Goal: Information Seeking & Learning: Learn about a topic

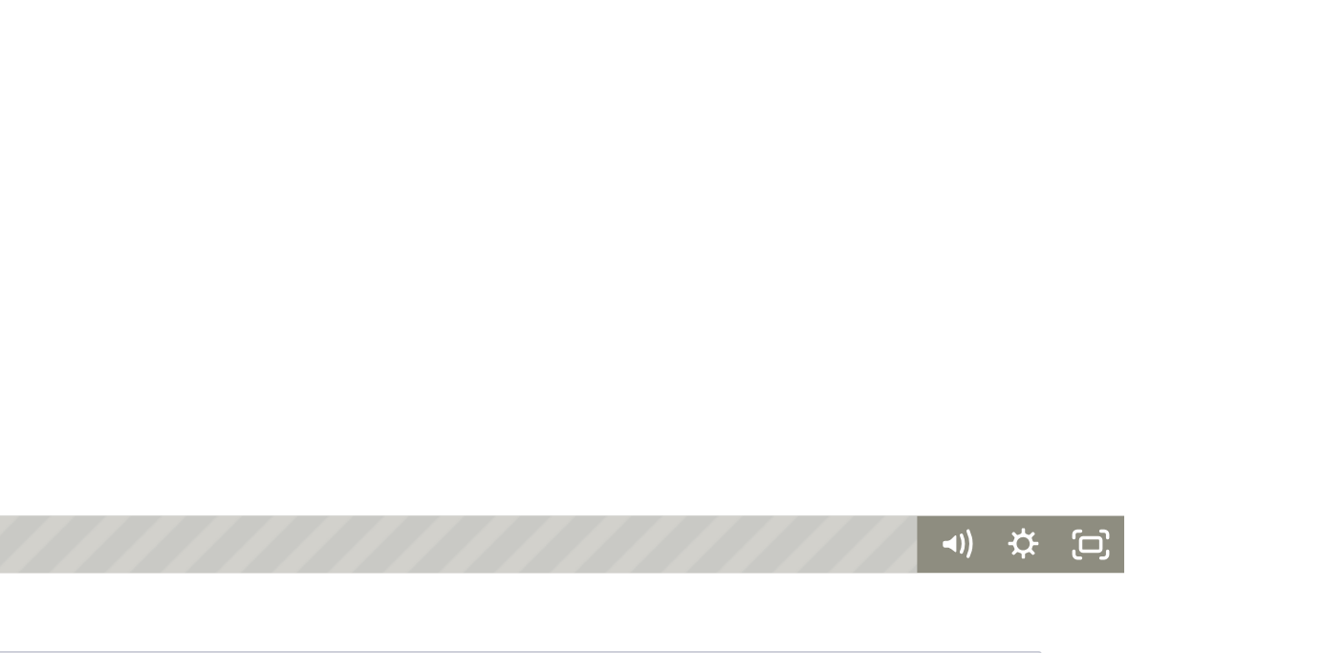
scroll to position [389, 0]
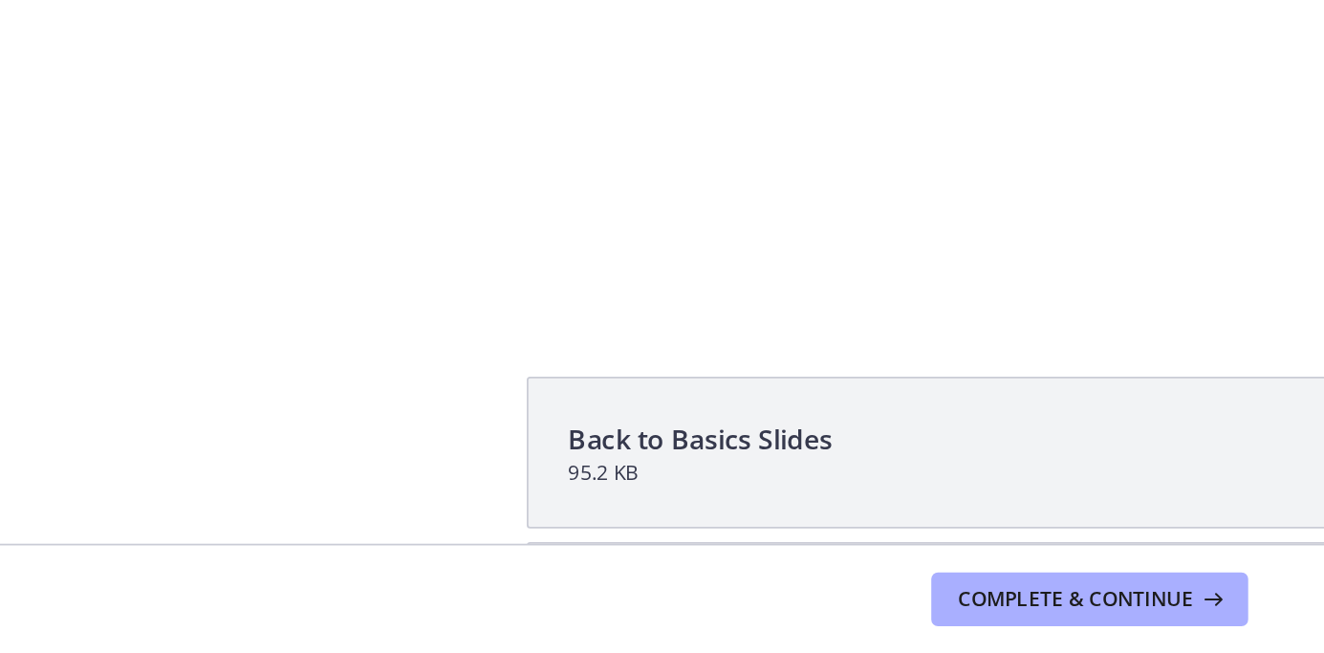
scroll to position [0, 0]
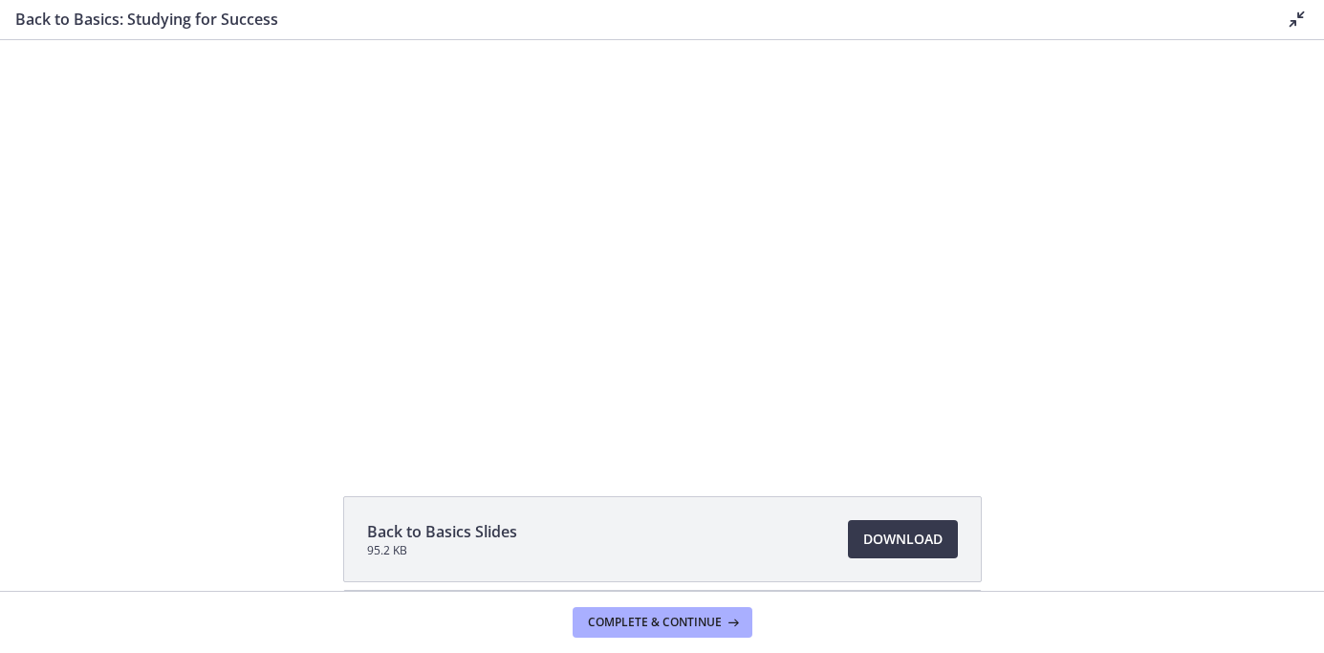
click at [1103, 263] on div "Click for sound @keyframes VOLUME_SMALL_WAVE_FLASH { 0% { opacity: 0; } 33% { o…" at bounding box center [662, 246] width 1324 height 412
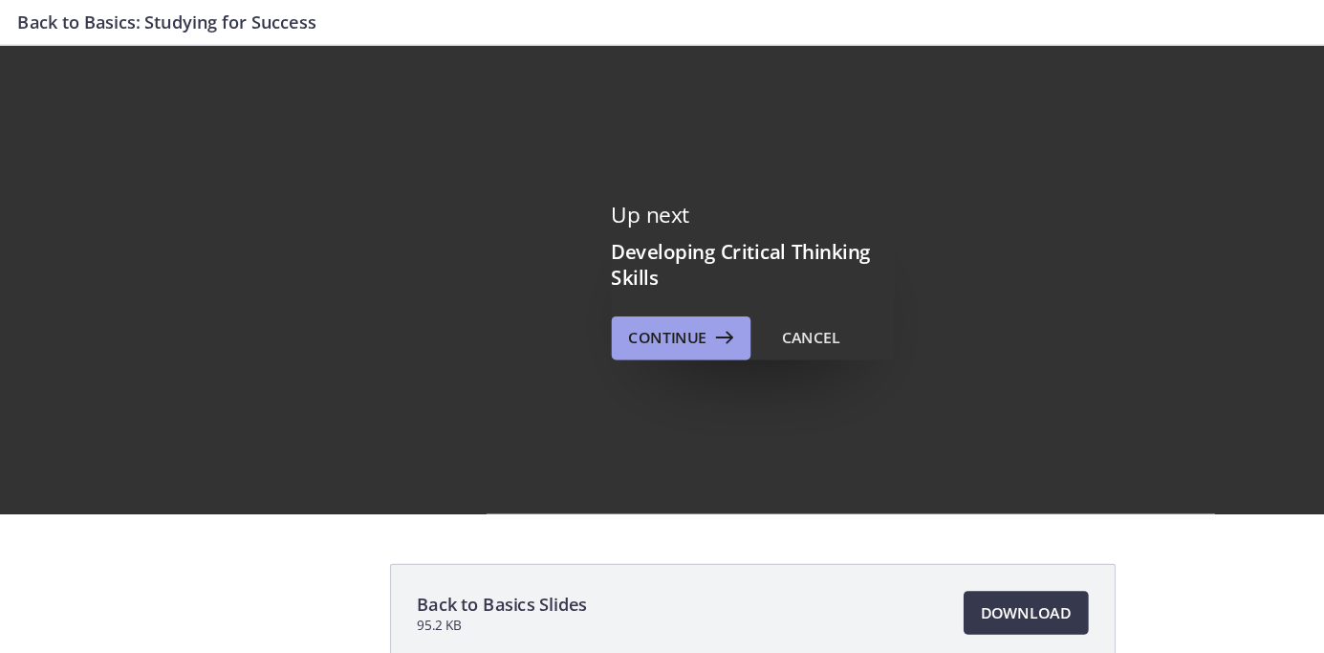
click at [589, 296] on span "Continue" at bounding box center [588, 297] width 69 height 23
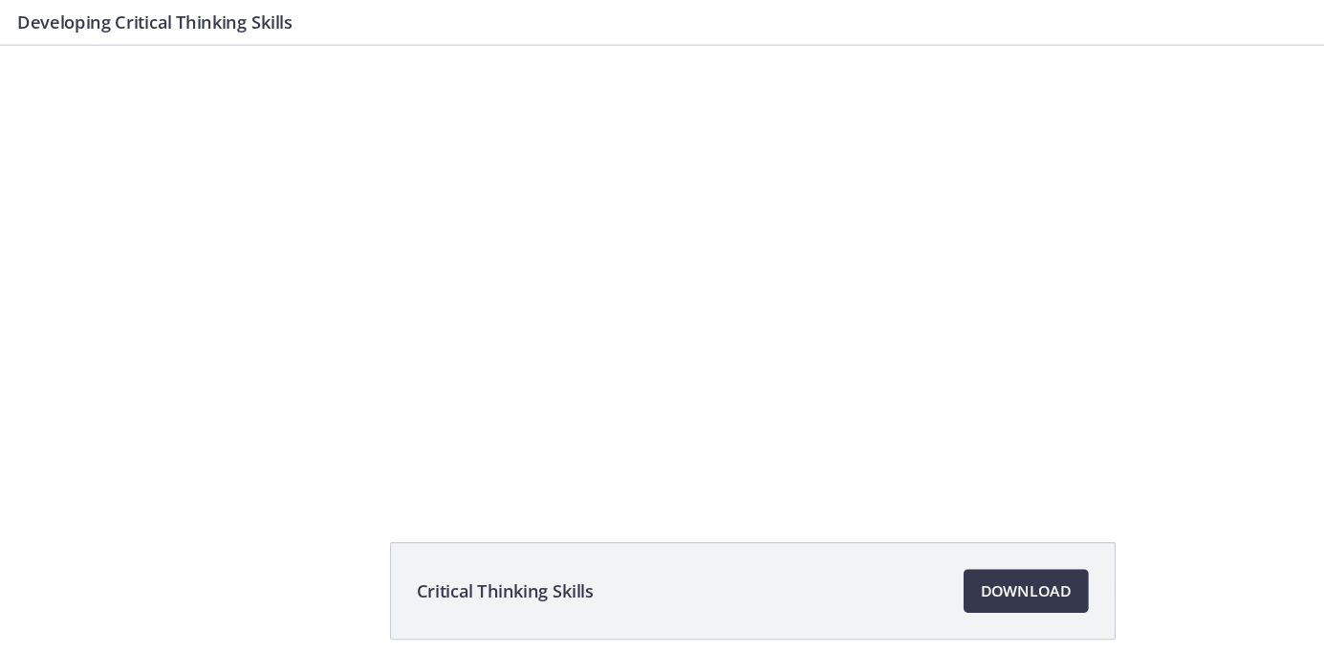
scroll to position [37, 0]
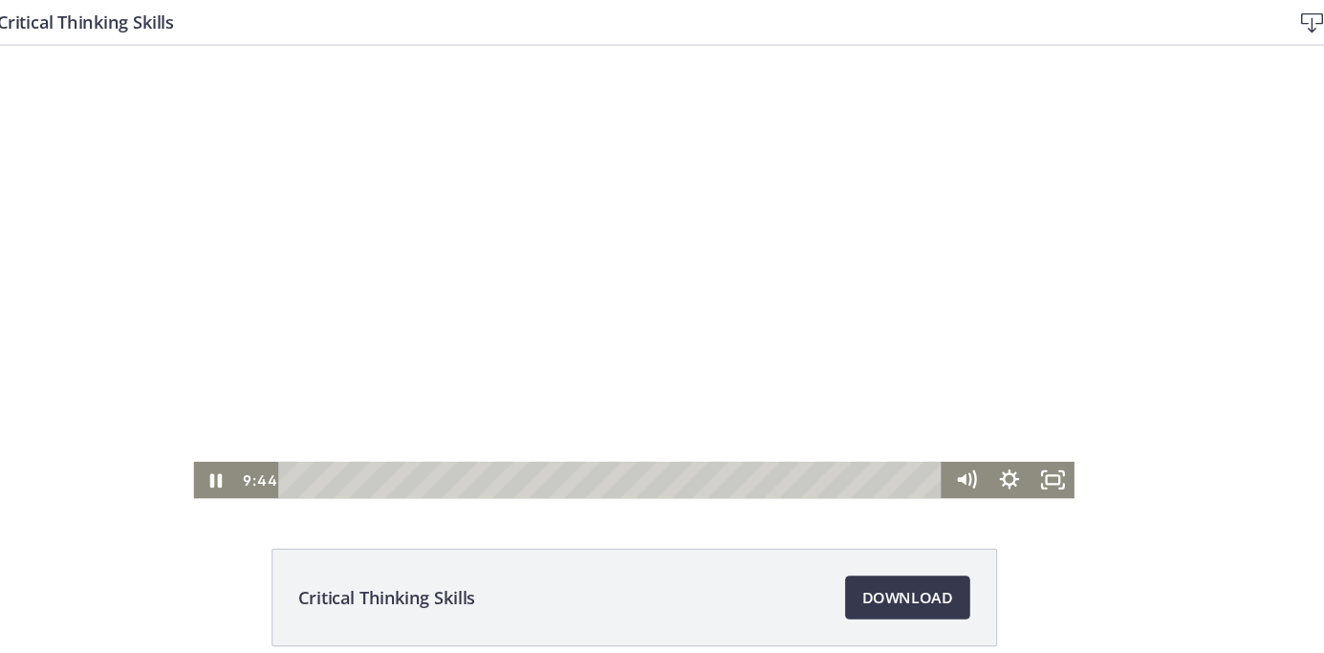
click at [612, 256] on div at bounding box center [544, 221] width 775 height 436
click at [644, 220] on div at bounding box center [544, 221] width 775 height 436
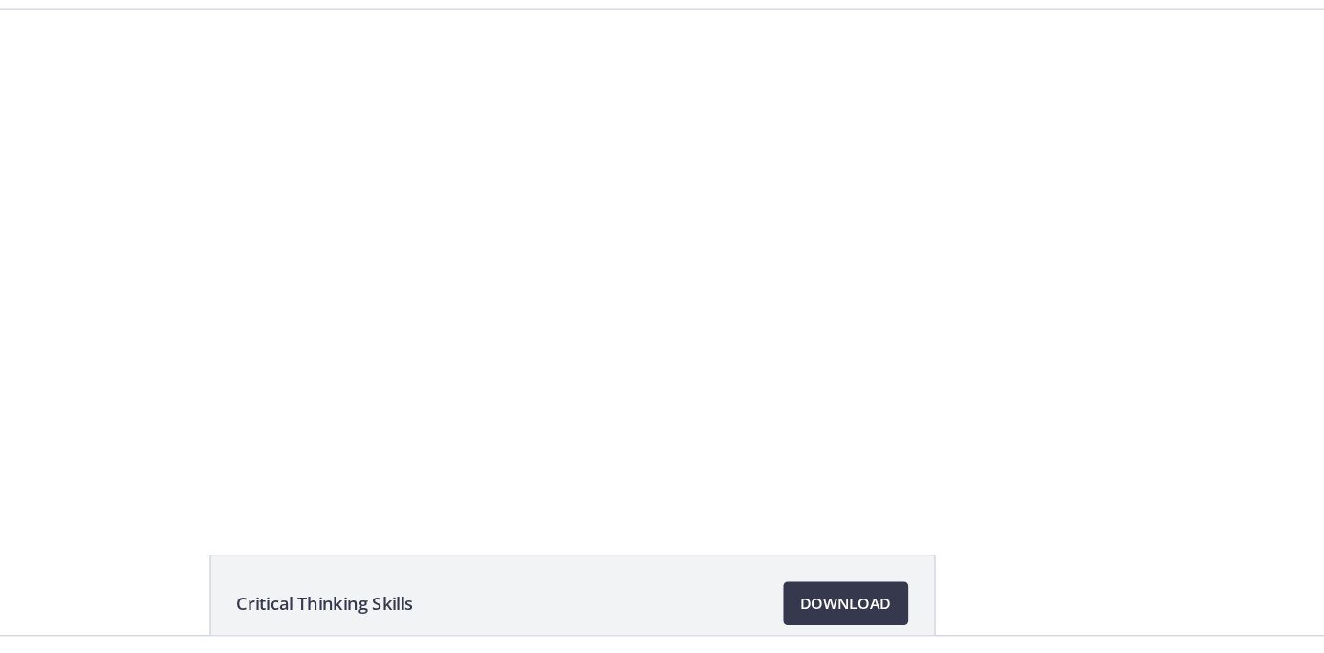
scroll to position [0, 0]
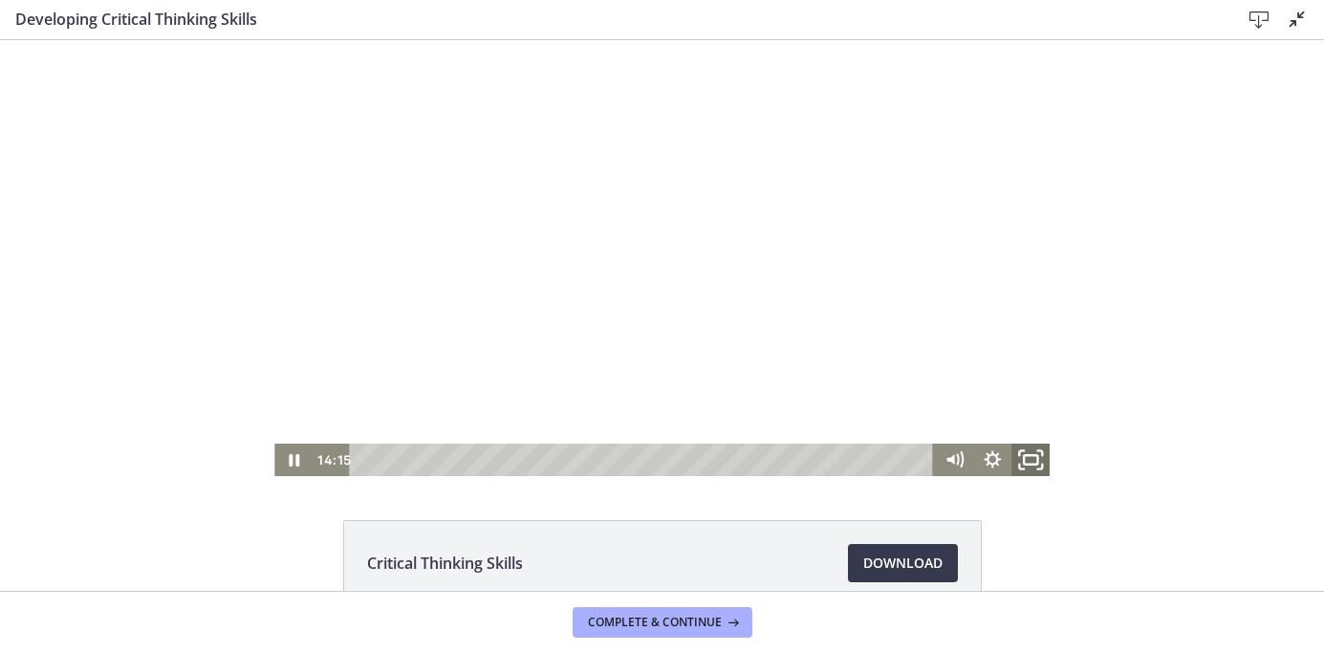
click at [1028, 463] on icon "Fullscreen" at bounding box center [1031, 460] width 46 height 39
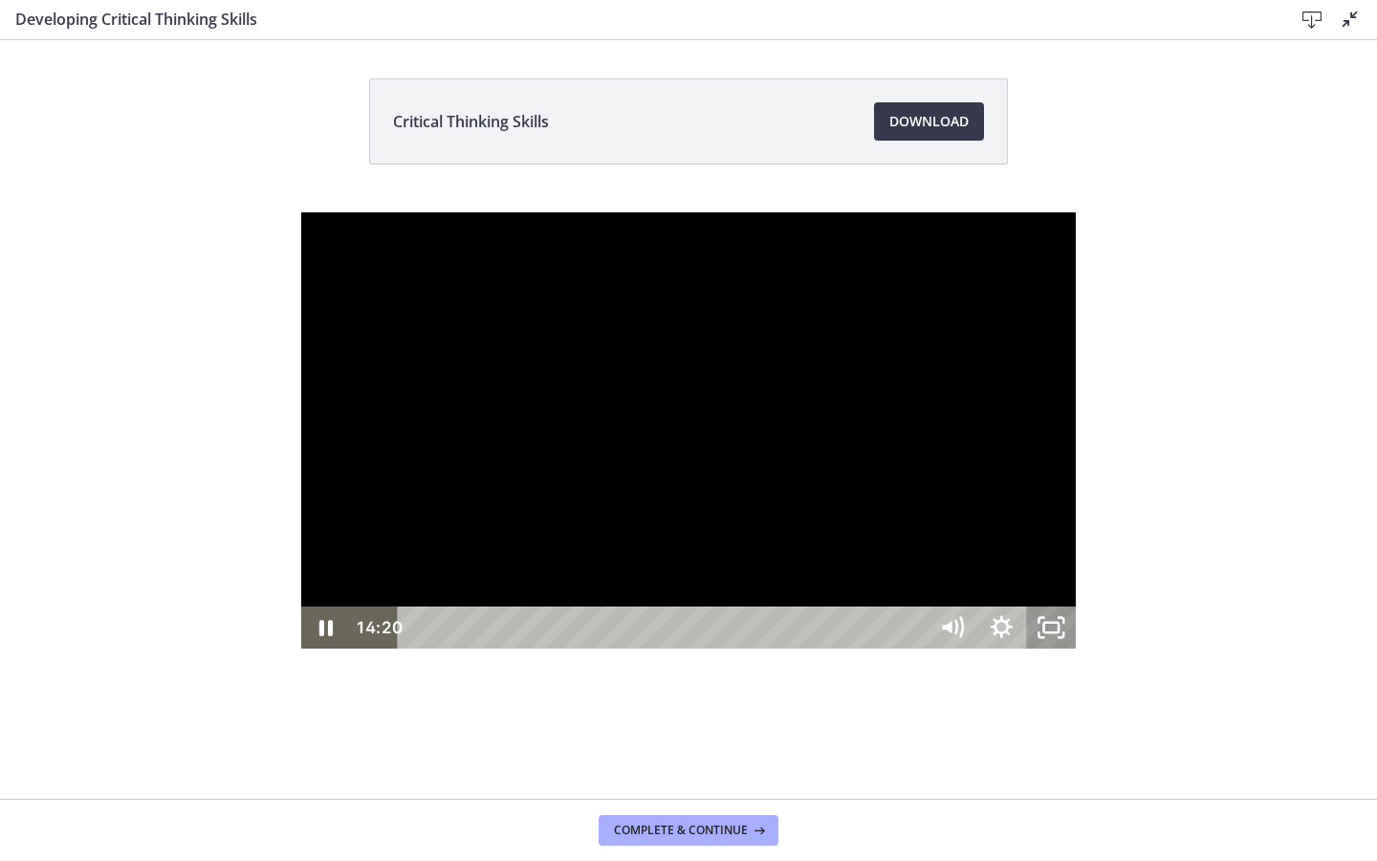
click at [1076, 648] on icon "Unfullscreen" at bounding box center [1051, 627] width 50 height 42
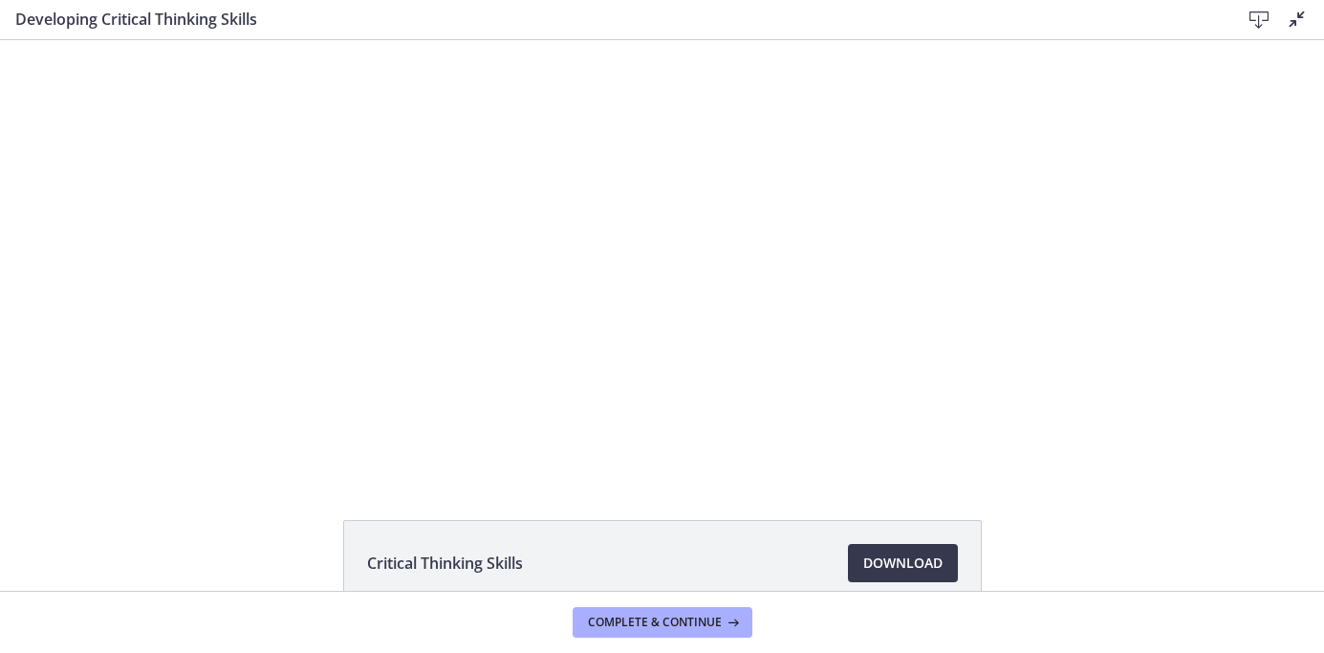
click at [1259, 20] on icon at bounding box center [1259, 20] width 23 height 23
click at [1199, 192] on div "Click for sound @keyframes VOLUME_SMALL_WAVE_FLASH { 0% { opacity: 0; } 33% { o…" at bounding box center [662, 258] width 1324 height 436
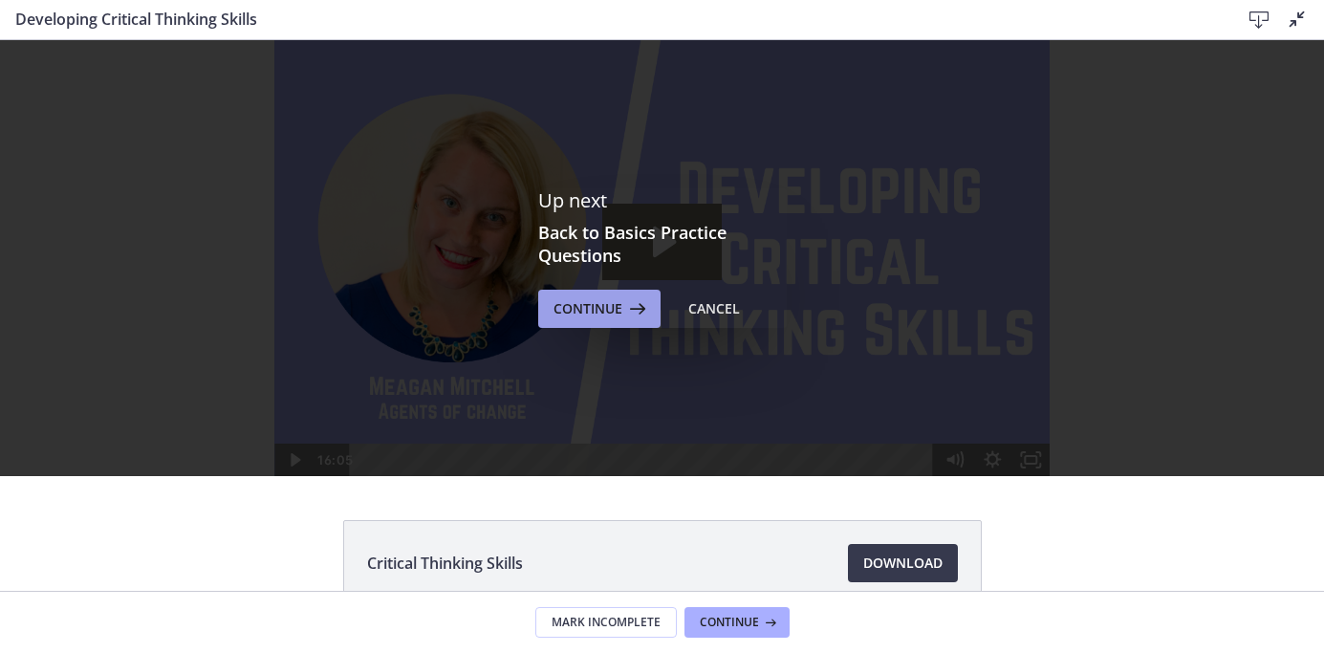
click at [569, 315] on span "Continue" at bounding box center [588, 308] width 69 height 23
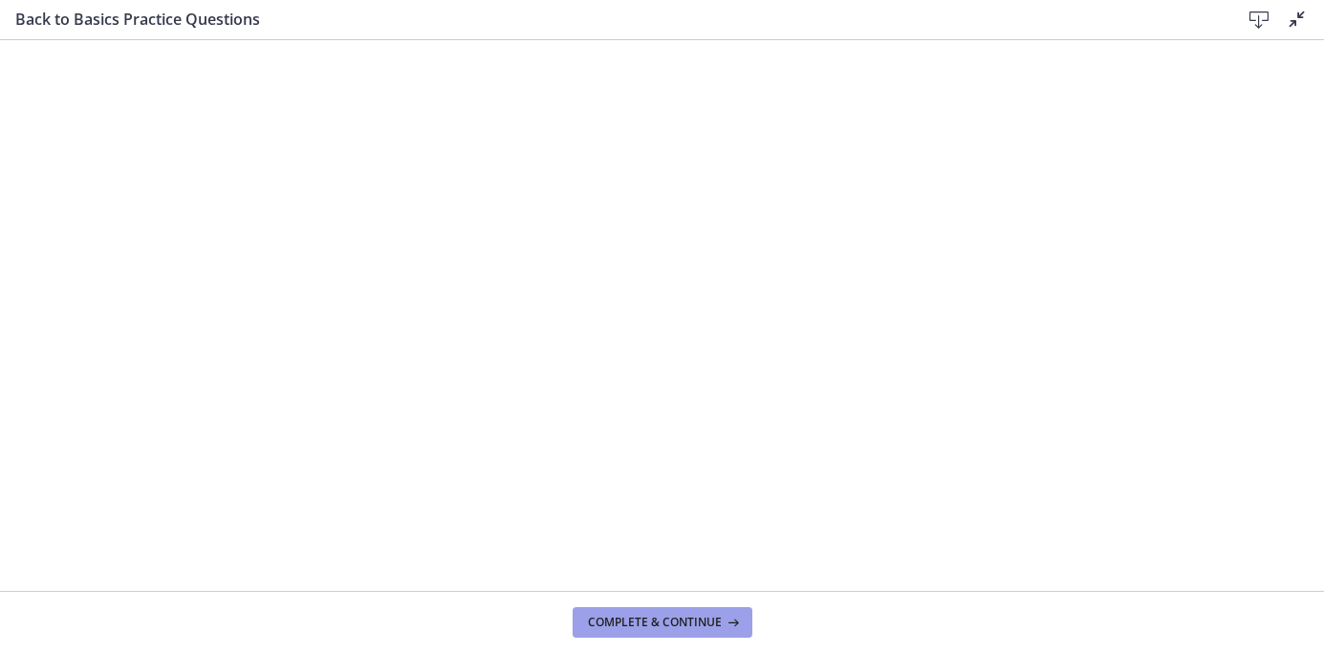
click at [672, 634] on button "Complete & continue" at bounding box center [663, 622] width 180 height 31
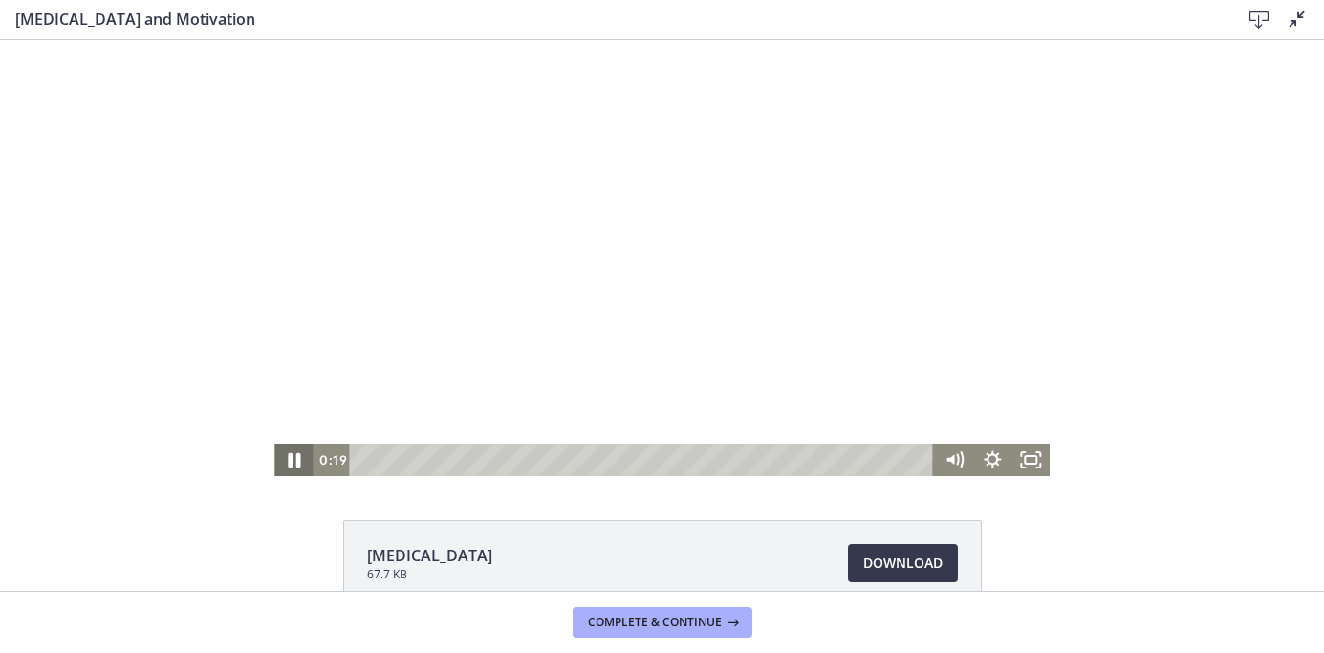
click at [295, 462] on icon "Pause" at bounding box center [294, 460] width 46 height 39
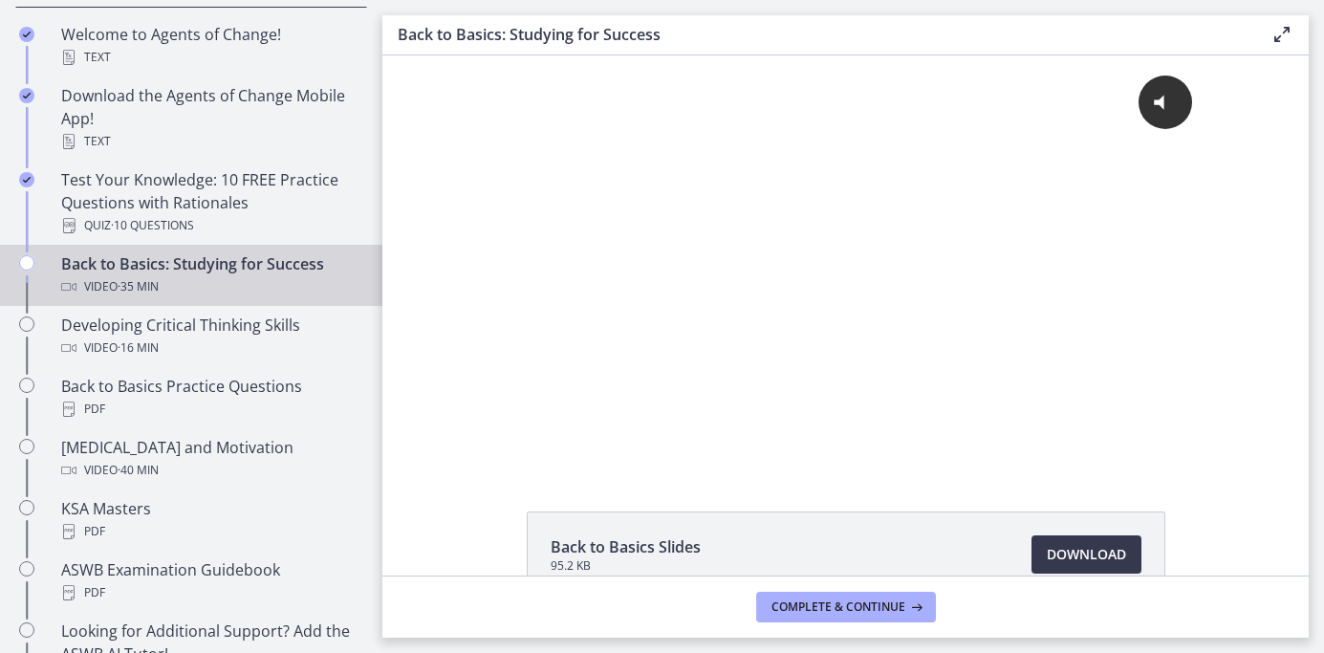
scroll to position [448, 0]
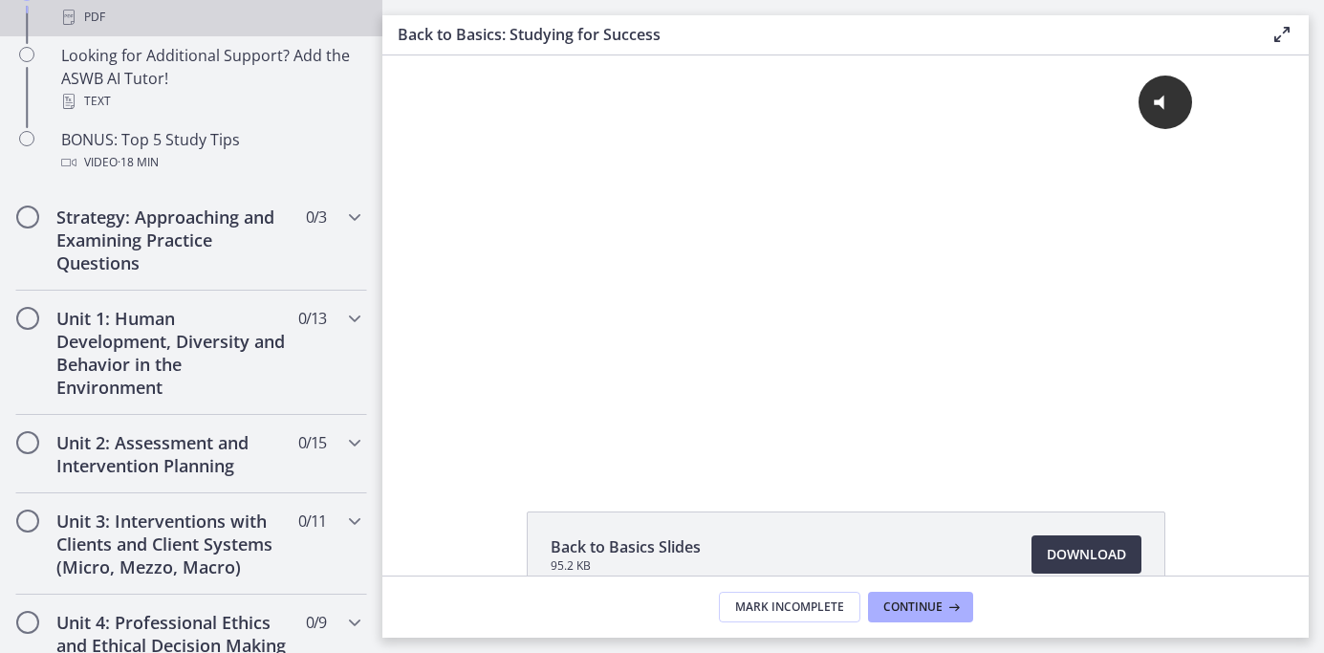
scroll to position [1024, 0]
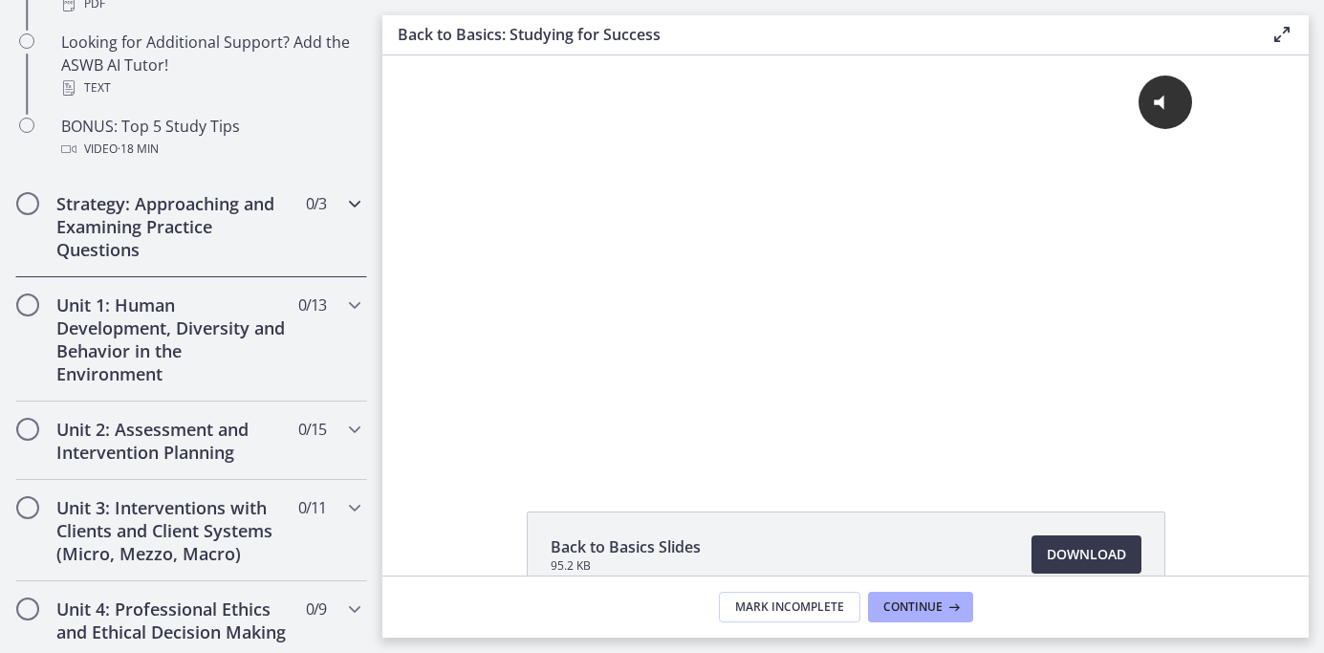
click at [147, 233] on h2 "Strategy: Approaching and Examining Practice Questions" at bounding box center [172, 226] width 233 height 69
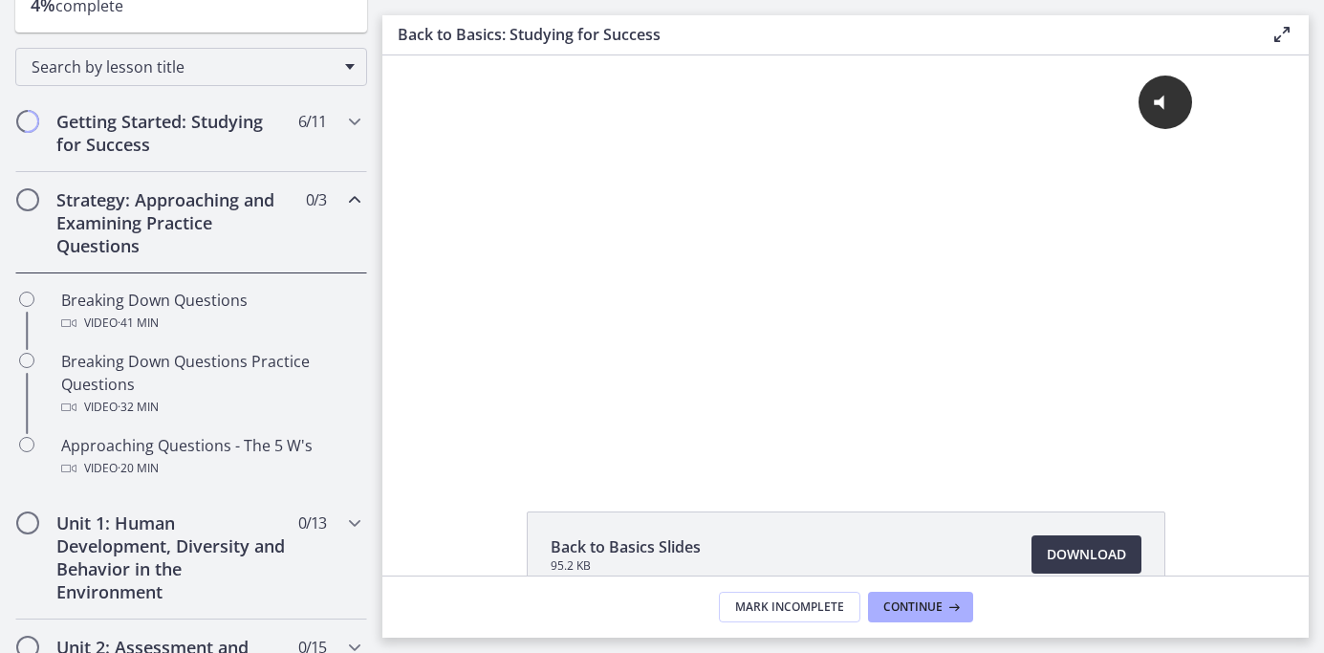
scroll to position [267, 0]
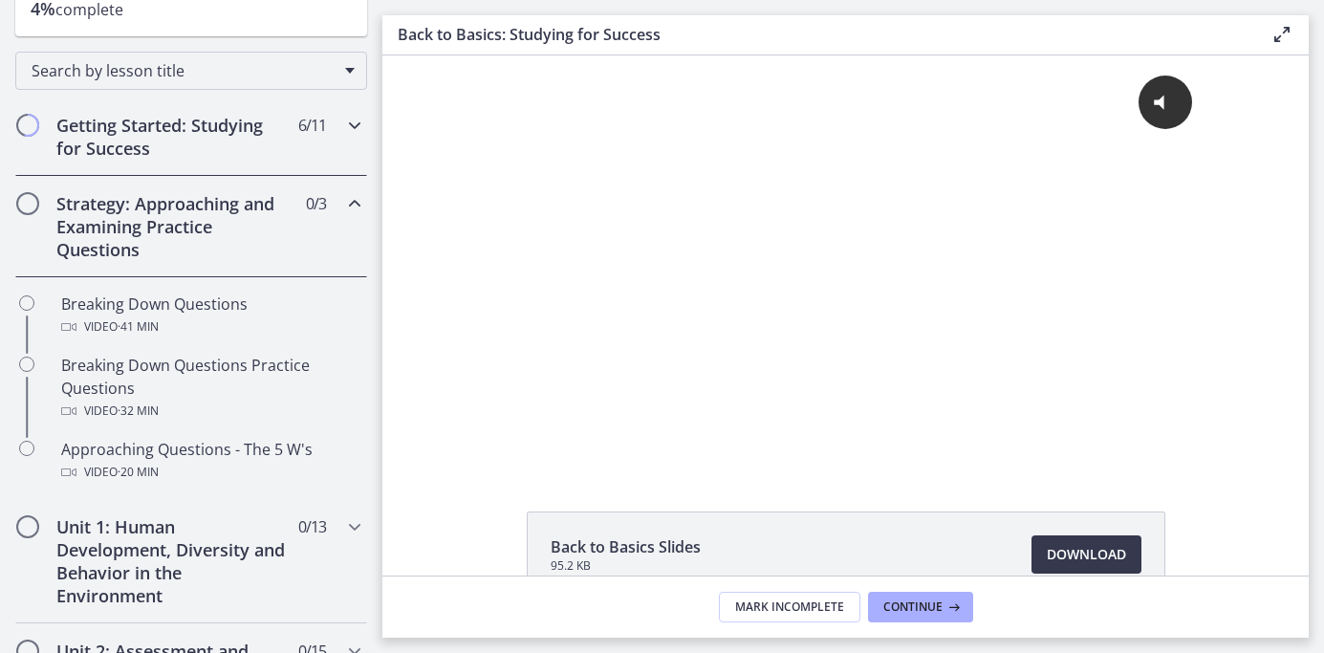
click at [207, 145] on h2 "Getting Started: Studying for Success" at bounding box center [172, 137] width 233 height 46
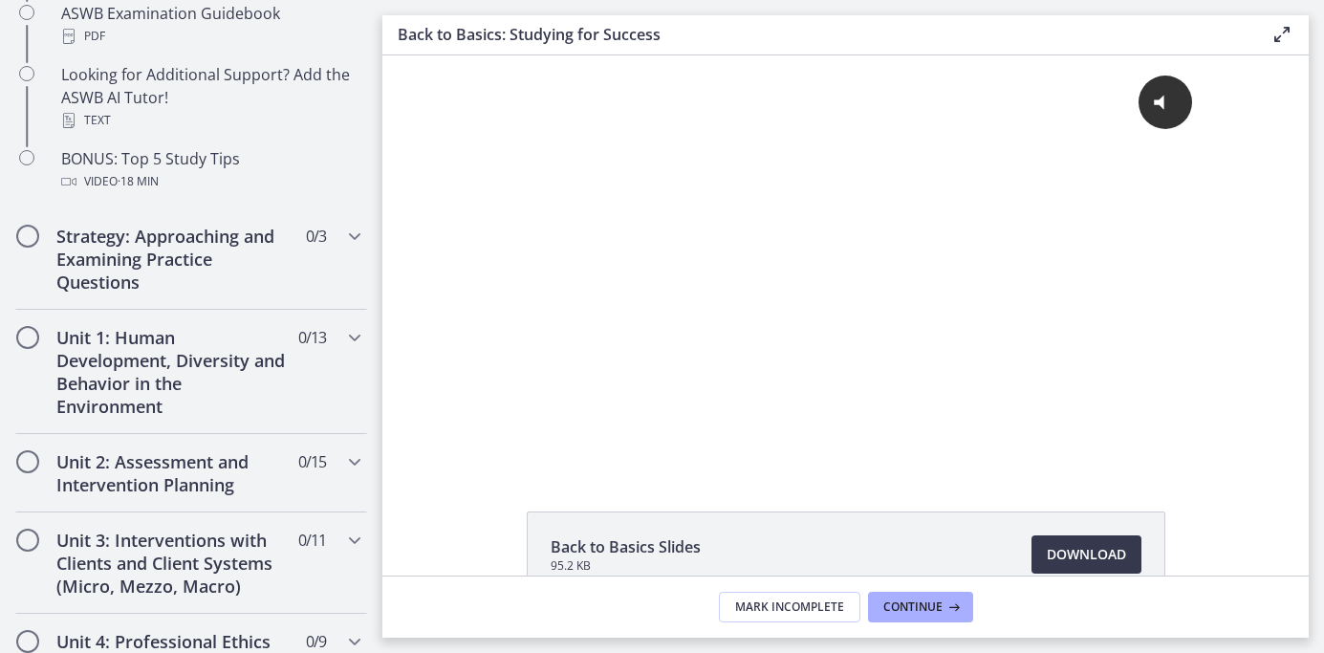
scroll to position [988, 0]
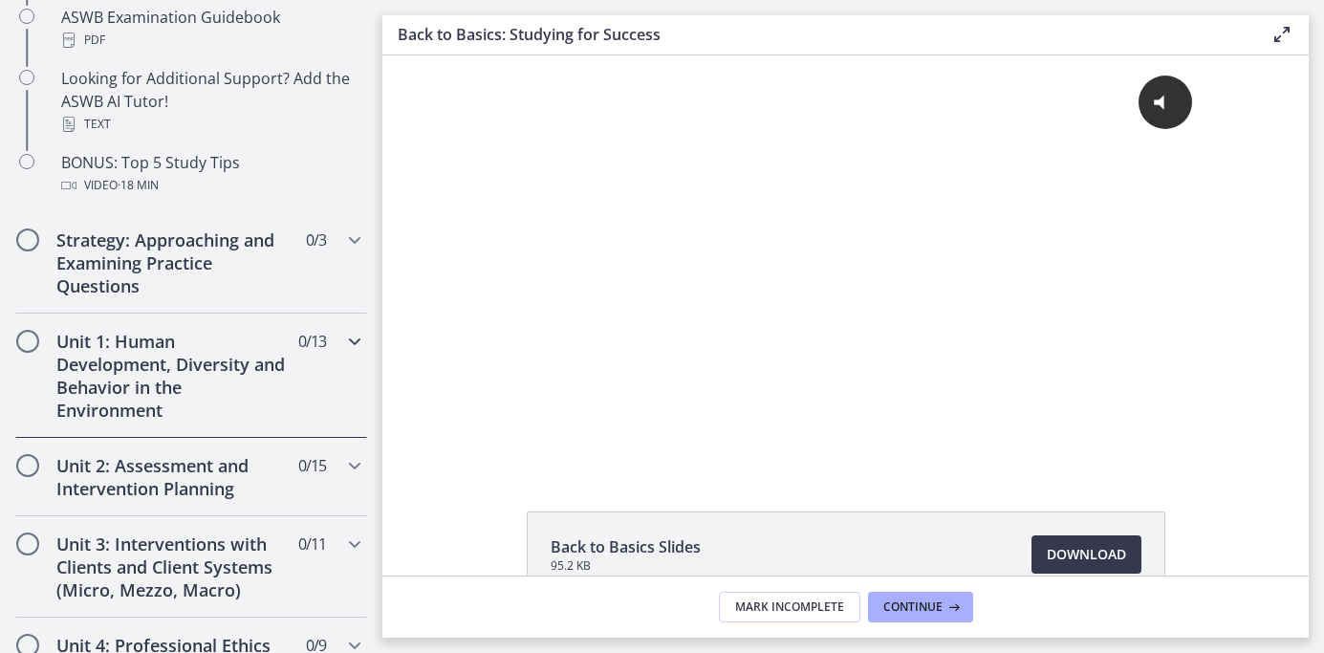
click at [151, 382] on h2 "Unit 1: Human Development, Diversity and Behavior in the Environment" at bounding box center [172, 376] width 233 height 92
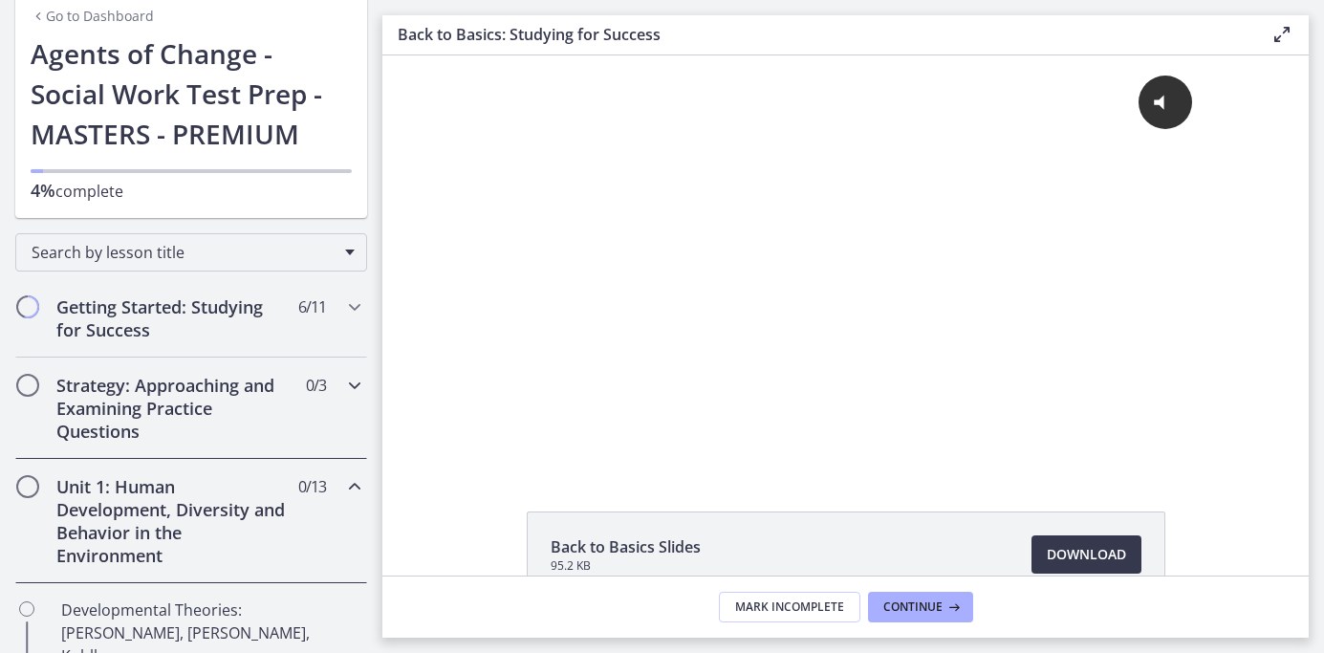
scroll to position [82, 0]
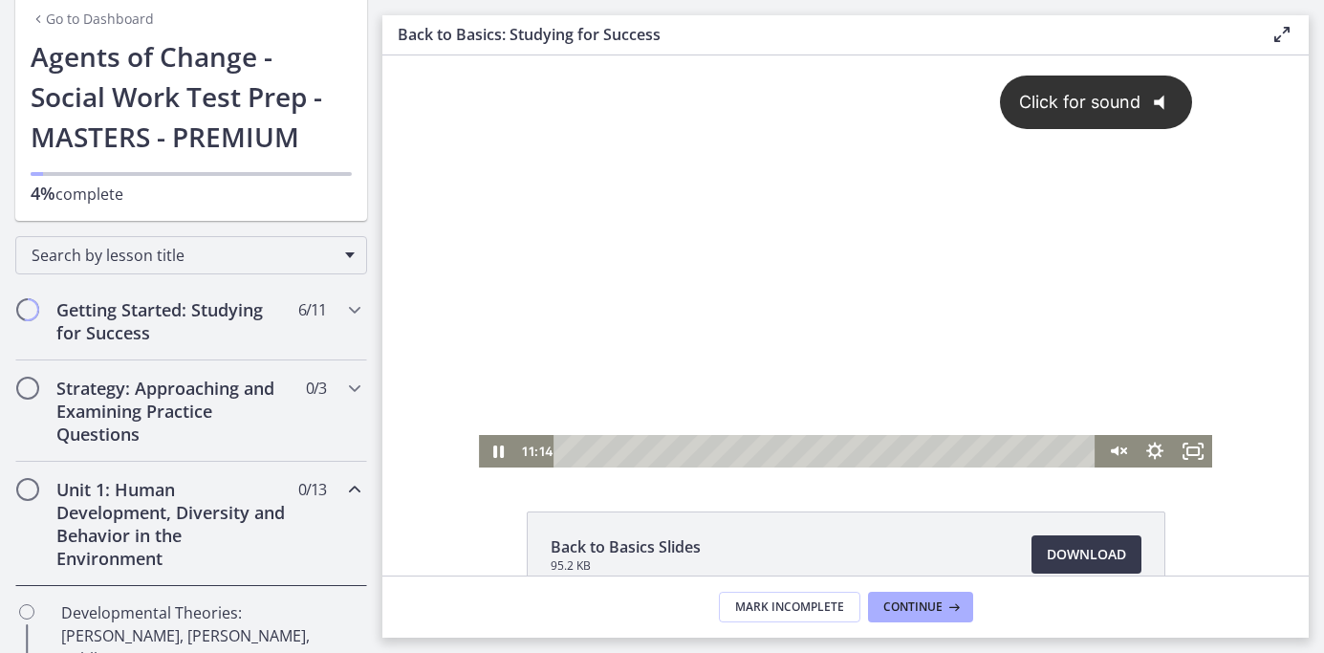
click at [1195, 114] on div "Click for sound @keyframes VOLUME_SMALL_WAVE_FLASH { 0% { opacity: 0; } 33% { o…" at bounding box center [845, 245] width 732 height 380
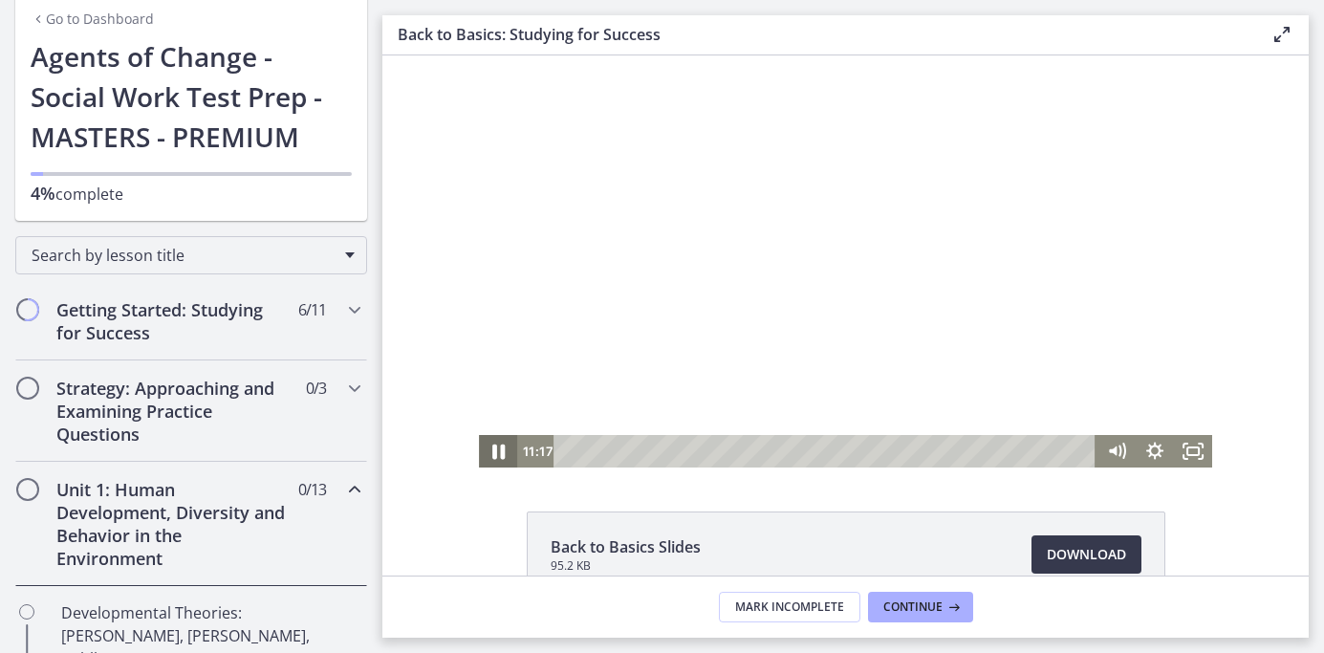
click at [497, 452] on icon "Pause" at bounding box center [498, 451] width 46 height 39
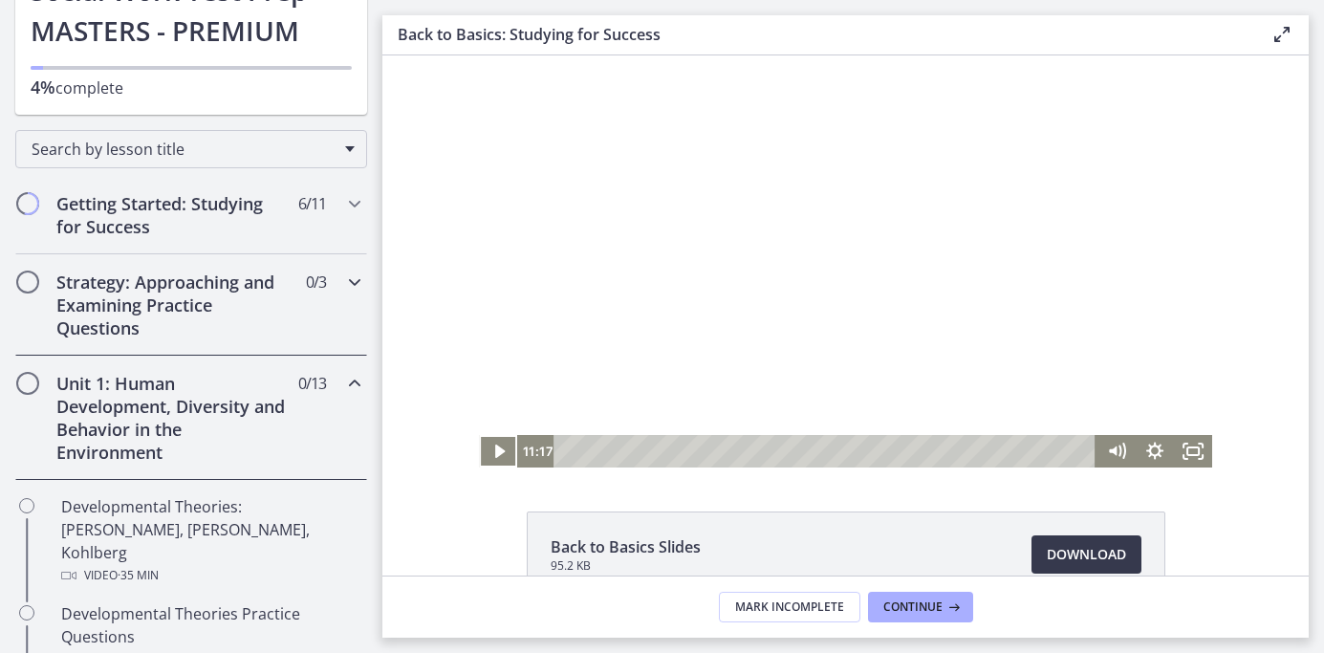
scroll to position [186, 0]
click at [127, 312] on h2 "Strategy: Approaching and Examining Practice Questions" at bounding box center [172, 307] width 233 height 69
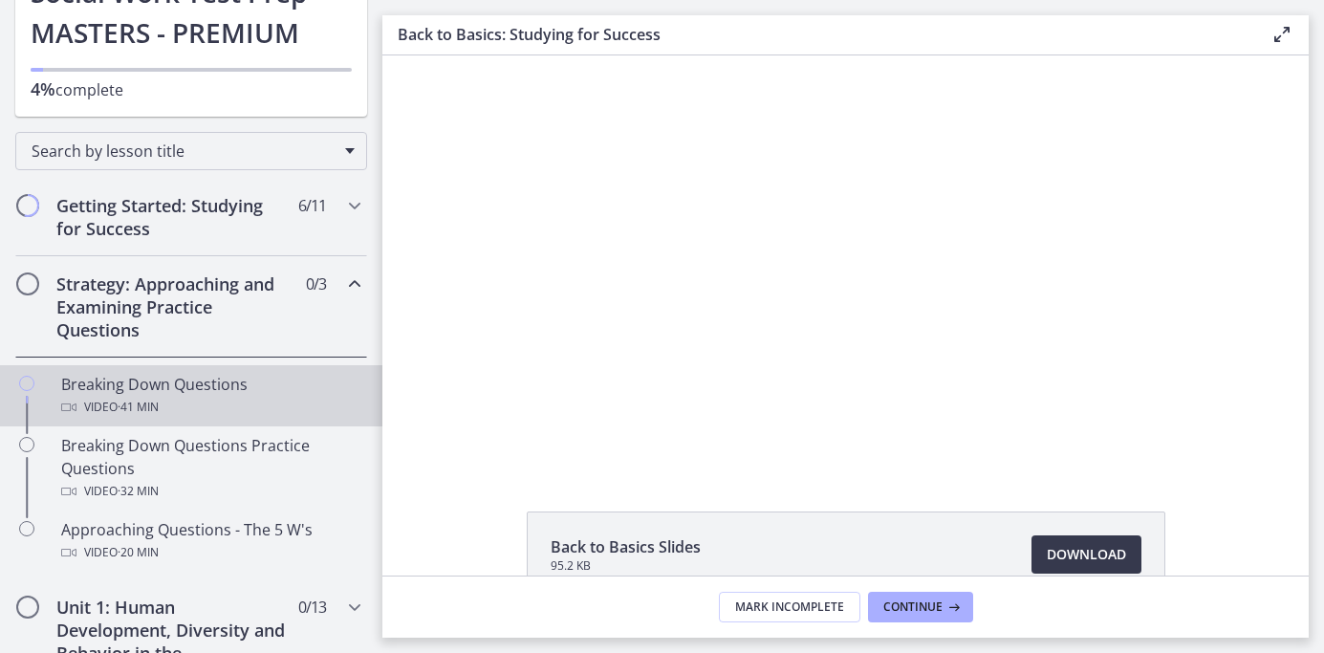
click at [91, 399] on div "Video · 41 min" at bounding box center [210, 407] width 298 height 23
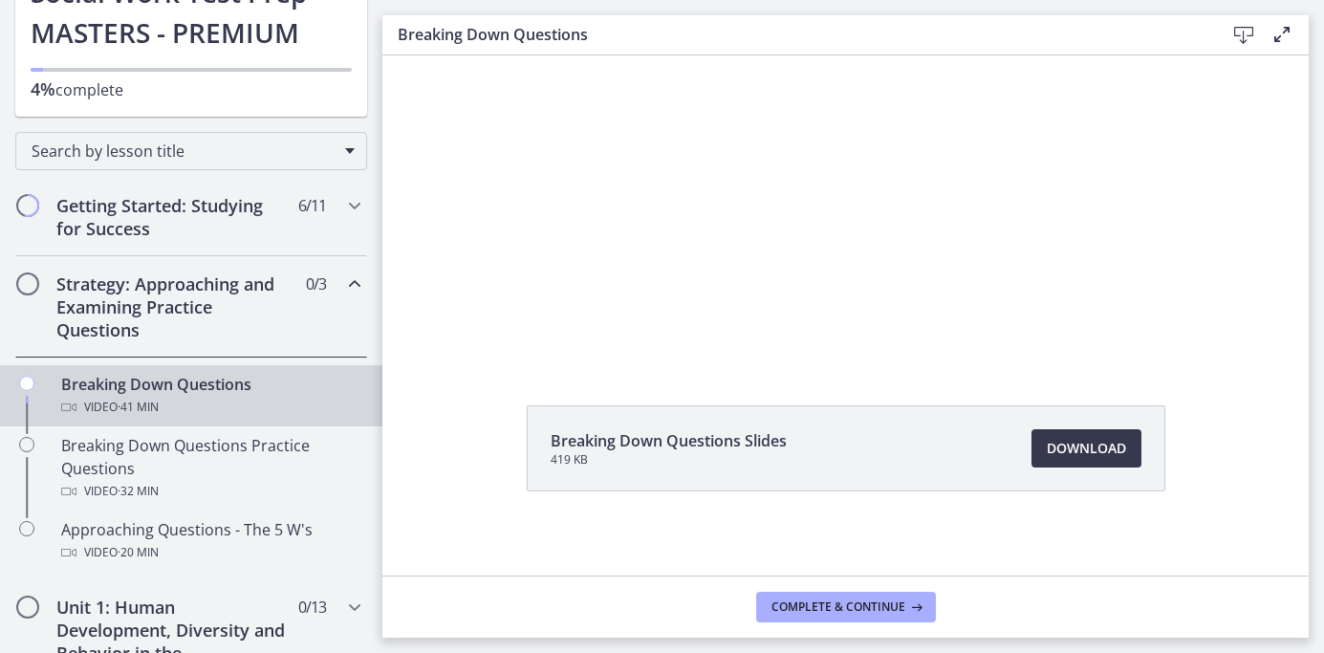
scroll to position [114, 0]
click at [1098, 441] on span "Download Opens in a new window" at bounding box center [1086, 440] width 79 height 23
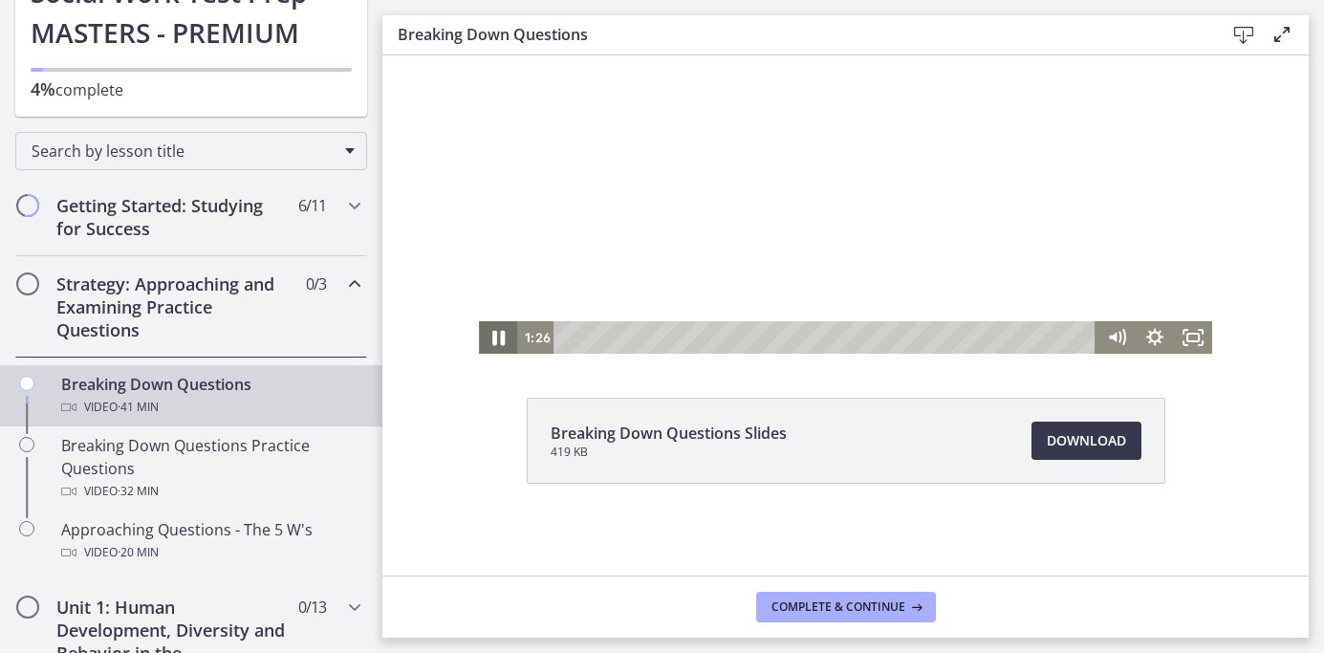
click at [505, 338] on icon "Pause" at bounding box center [498, 337] width 46 height 39
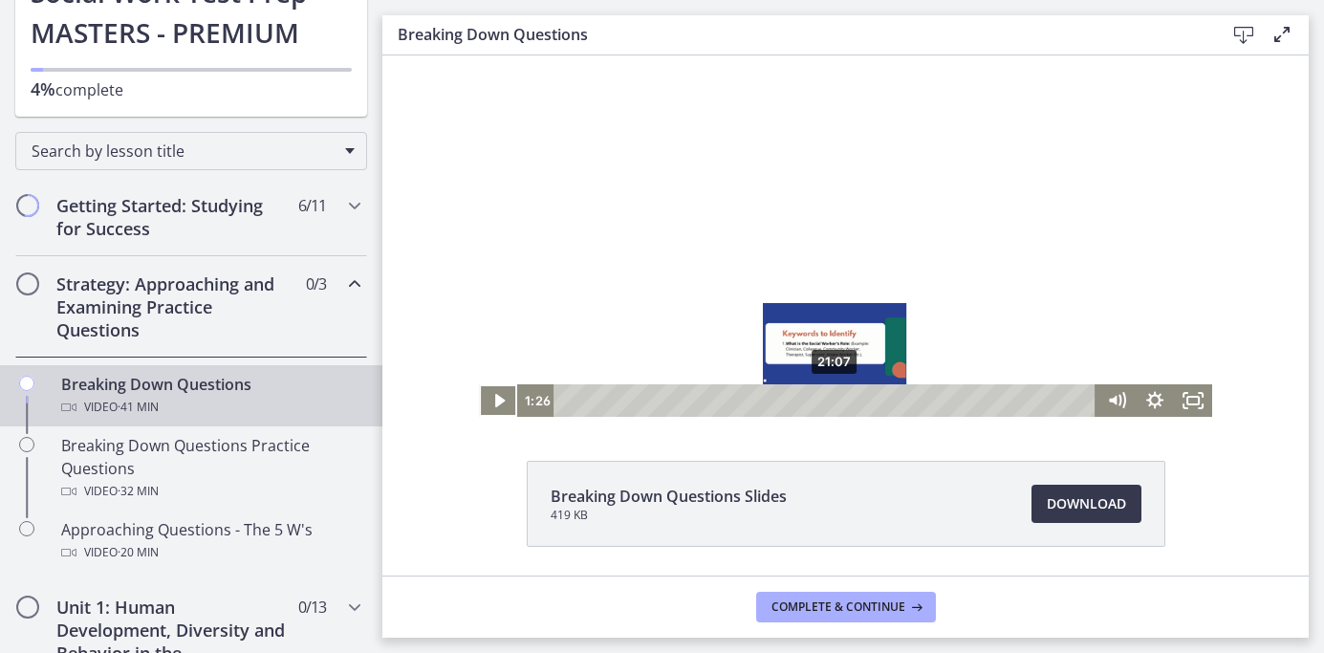
scroll to position [0, 0]
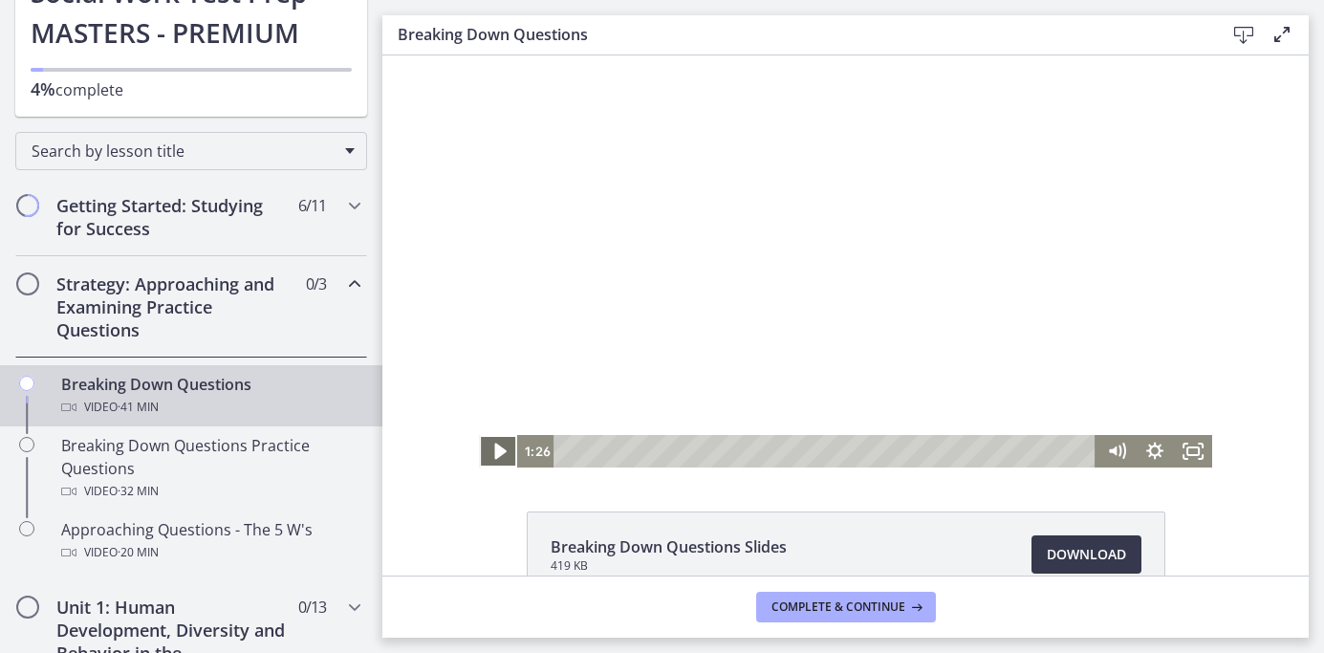
click at [496, 455] on icon "Play Video" at bounding box center [499, 452] width 11 height 16
click at [825, 244] on div at bounding box center [845, 261] width 732 height 412
click at [1114, 451] on icon "Mute" at bounding box center [1112, 451] width 10 height 11
click at [1114, 451] on icon "Unmute" at bounding box center [1114, 451] width 10 height 11
click at [503, 453] on icon "Play Video" at bounding box center [500, 451] width 38 height 33
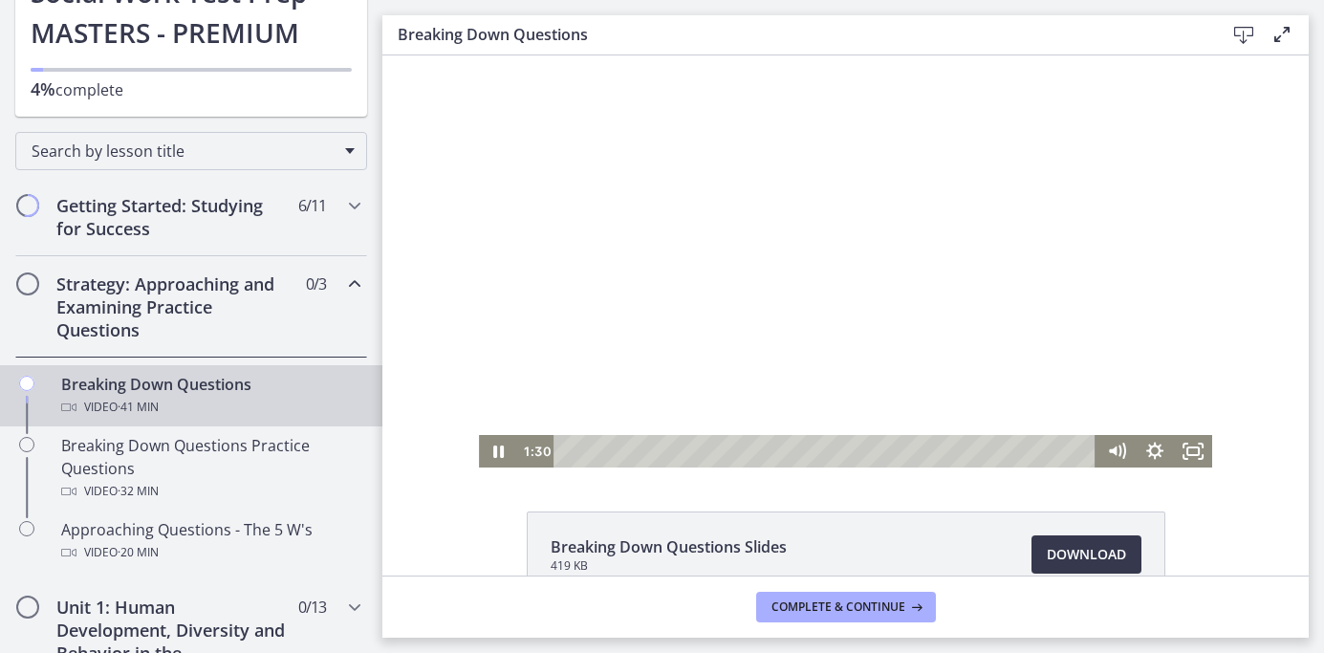
click at [822, 263] on div at bounding box center [845, 261] width 732 height 412
drag, startPoint x: 583, startPoint y: 451, endPoint x: 538, endPoint y: 458, distance: 45.4
click at [538, 458] on div "0:00 0:00" at bounding box center [806, 451] width 579 height 33
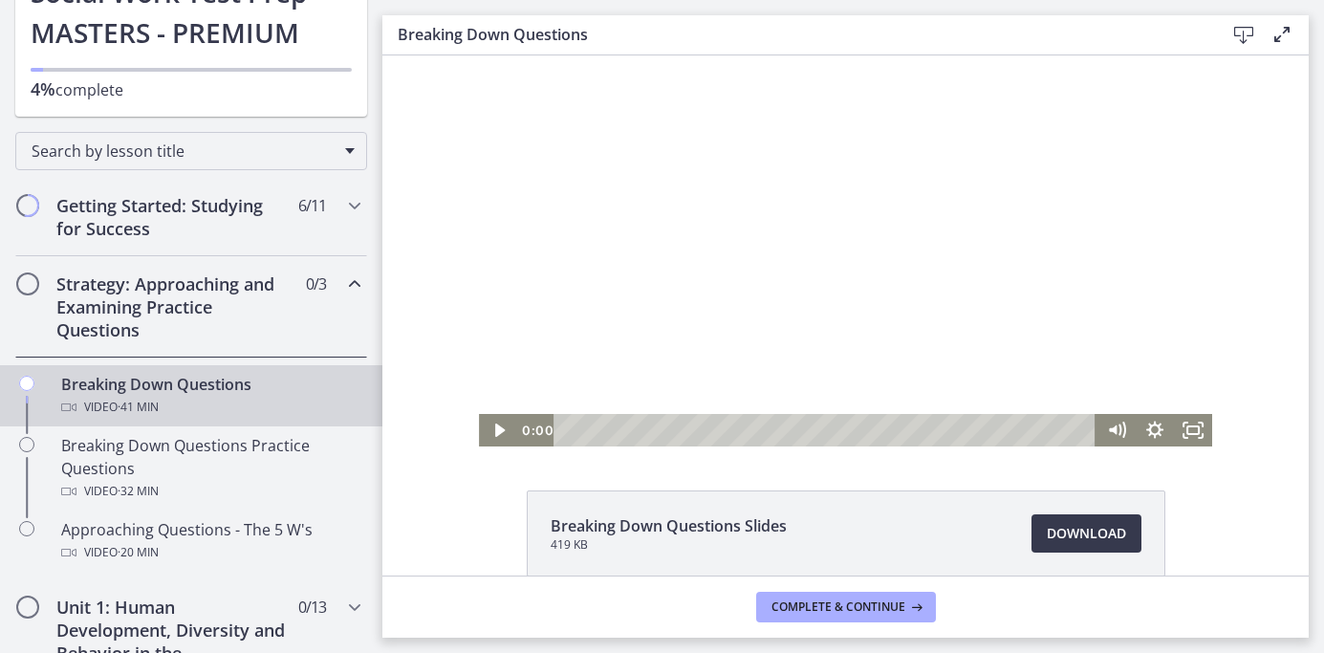
scroll to position [33, 0]
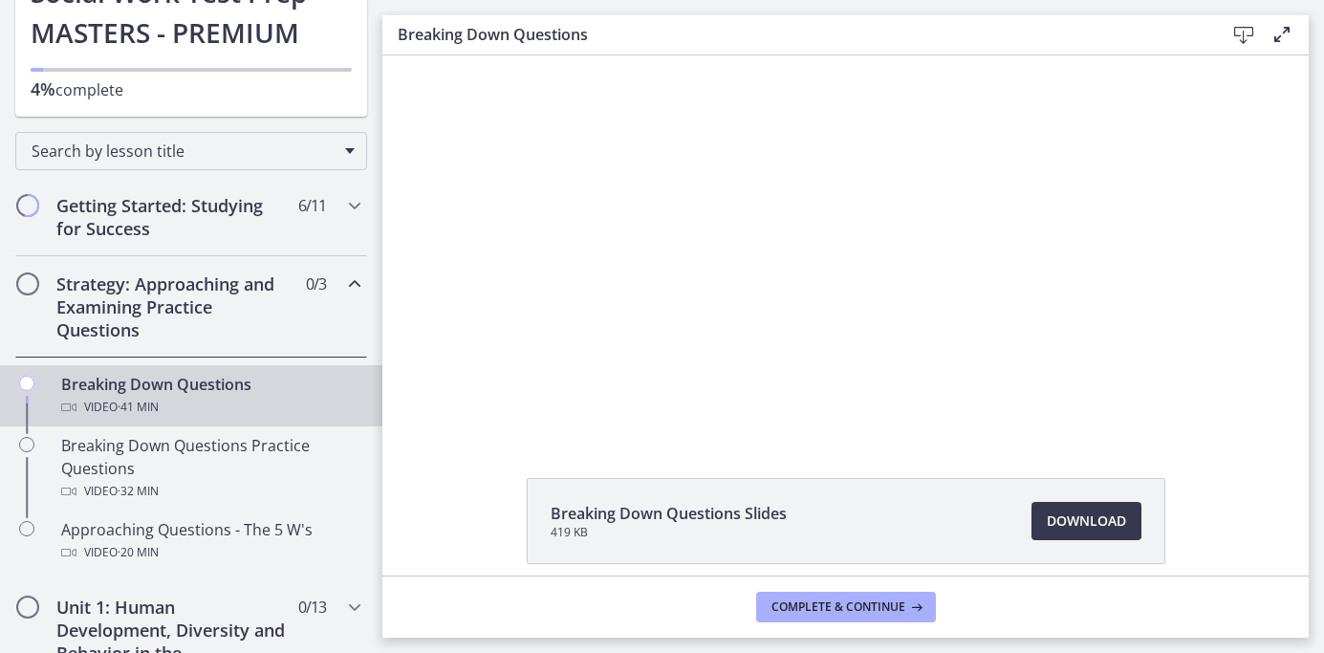
drag, startPoint x: 360, startPoint y: 333, endPoint x: 283, endPoint y: 323, distance: 77.1
click at [283, 323] on div "Strategy: Approaching and Examining Practice Questions 0 / 3 Completed" at bounding box center [191, 306] width 352 height 101
